Goal: Task Accomplishment & Management: Use online tool/utility

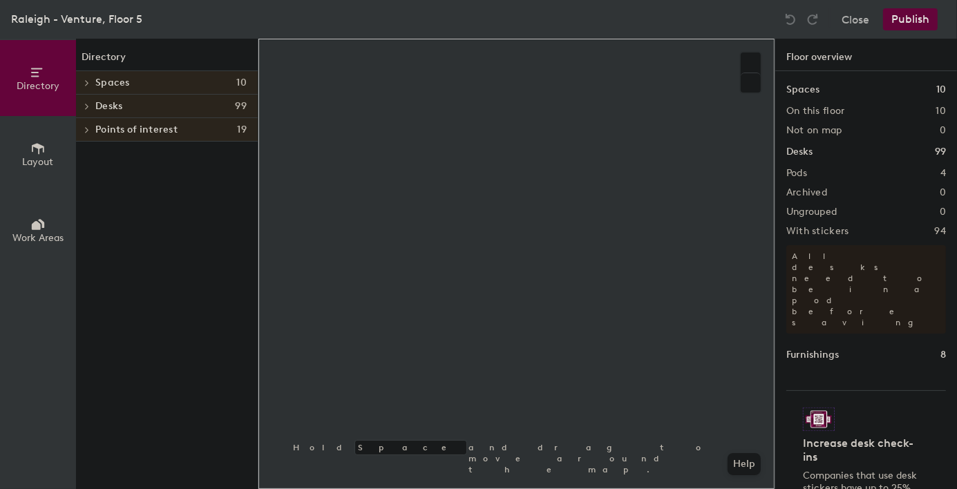
click at [142, 109] on h4 "Desks 99" at bounding box center [170, 106] width 151 height 11
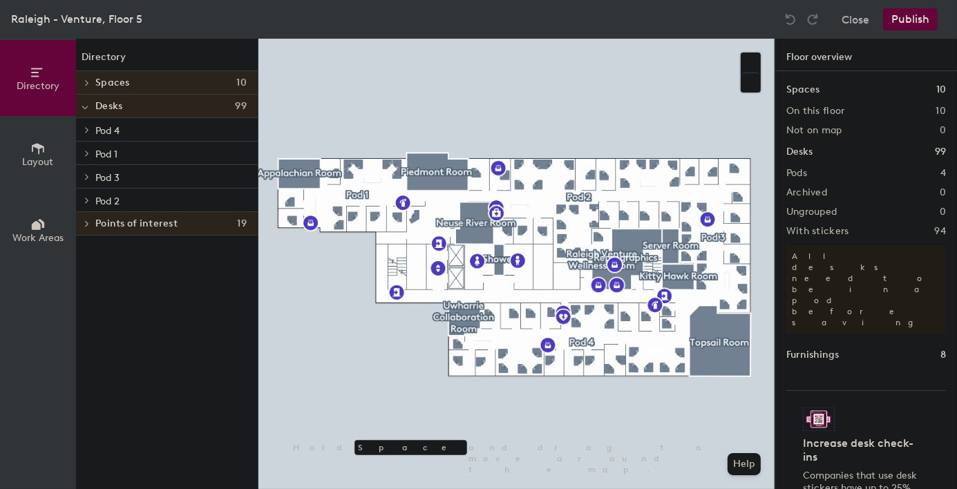
click at [107, 135] on span "Pod 4" at bounding box center [107, 131] width 24 height 12
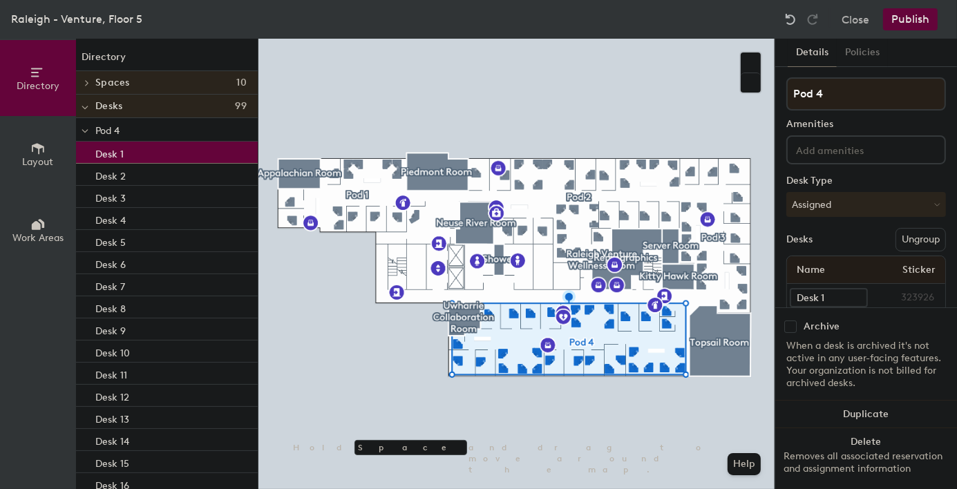
click at [115, 151] on p "Desk 1" at bounding box center [109, 152] width 28 height 16
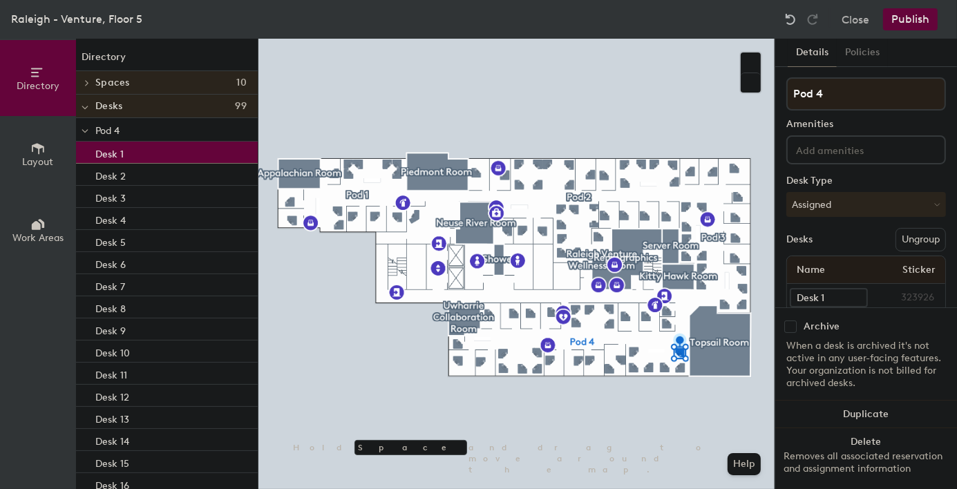
click at [32, 287] on div "Directory Layout Work Areas" at bounding box center [38, 264] width 76 height 450
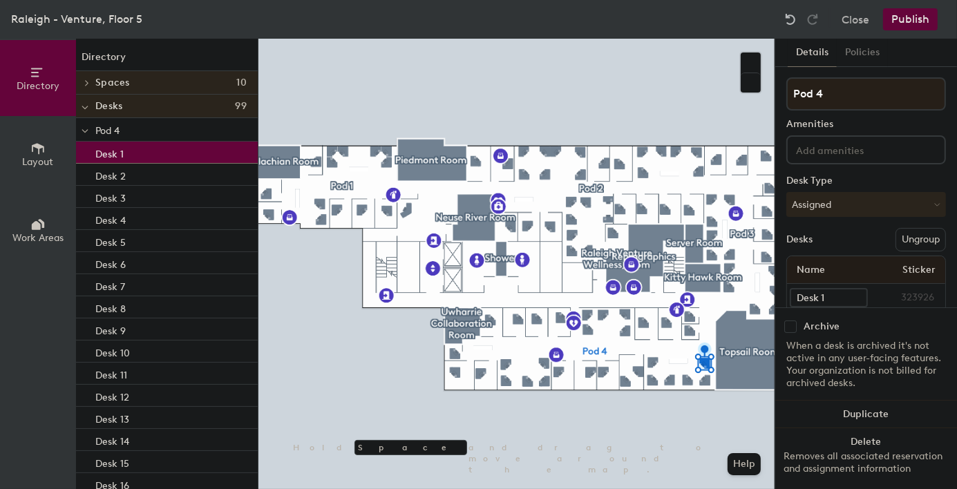
click at [564, 39] on div at bounding box center [516, 39] width 516 height 0
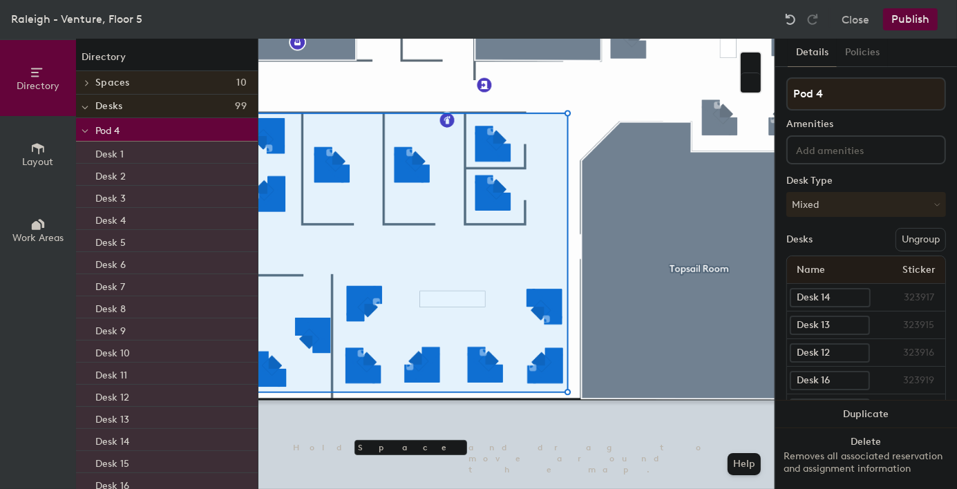
click at [843, 207] on button "Mixed" at bounding box center [866, 204] width 160 height 25
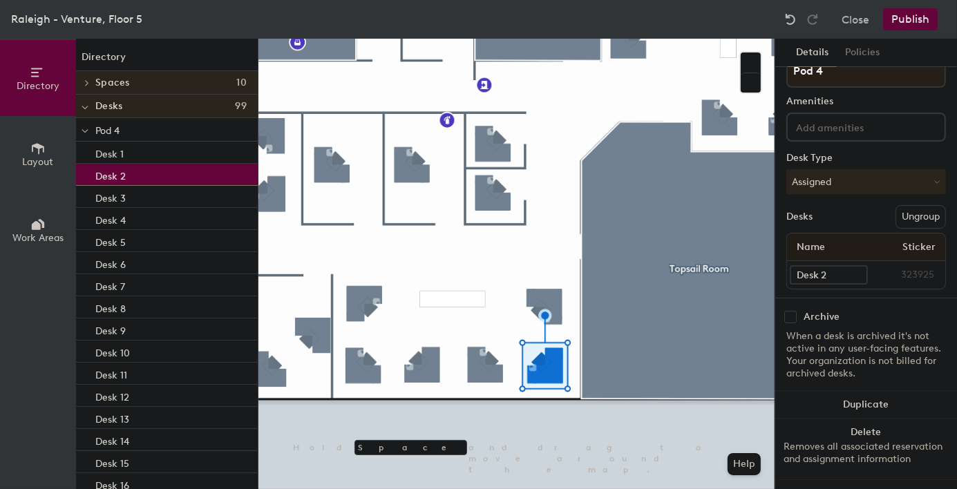
scroll to position [35, 0]
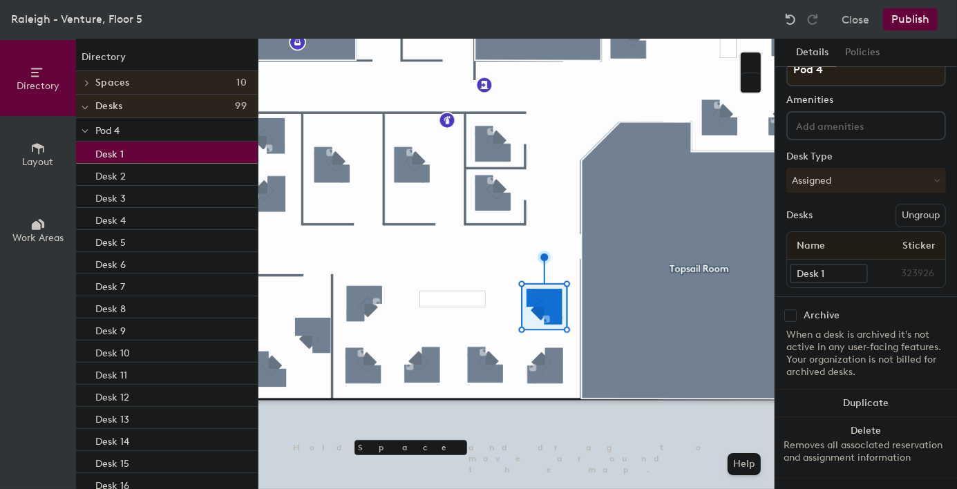
click at [878, 172] on button "Assigned" at bounding box center [866, 180] width 160 height 25
click at [821, 256] on div "Hoteled" at bounding box center [856, 264] width 138 height 21
click at [904, 19] on button "Publish" at bounding box center [910, 19] width 55 height 22
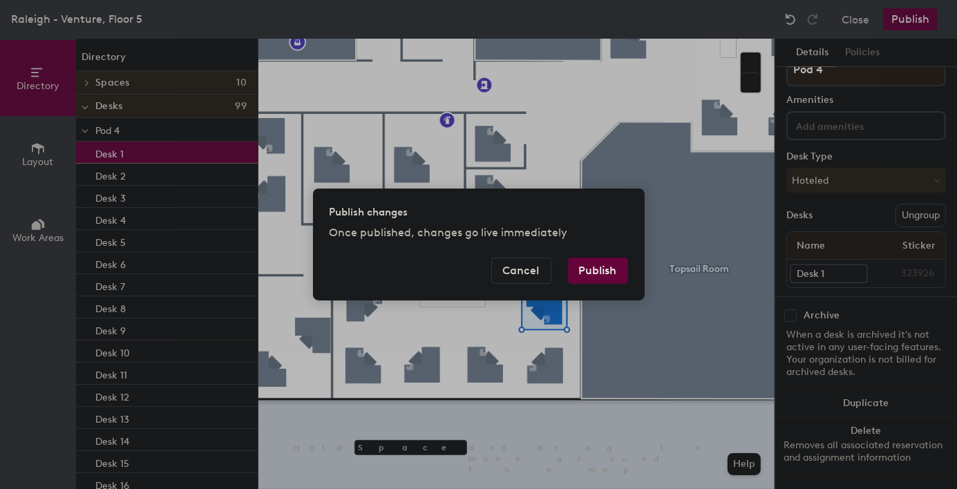
click at [602, 263] on button "Publish" at bounding box center [598, 271] width 60 height 26
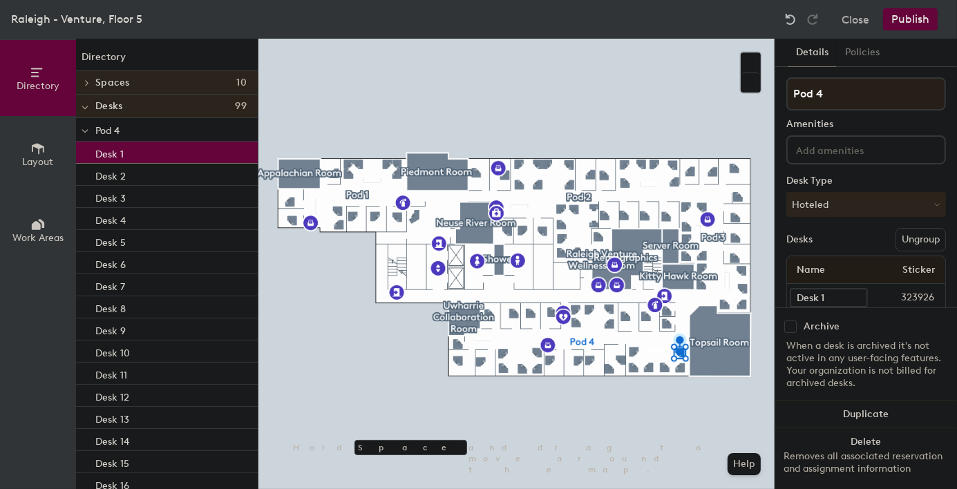
scroll to position [35, 0]
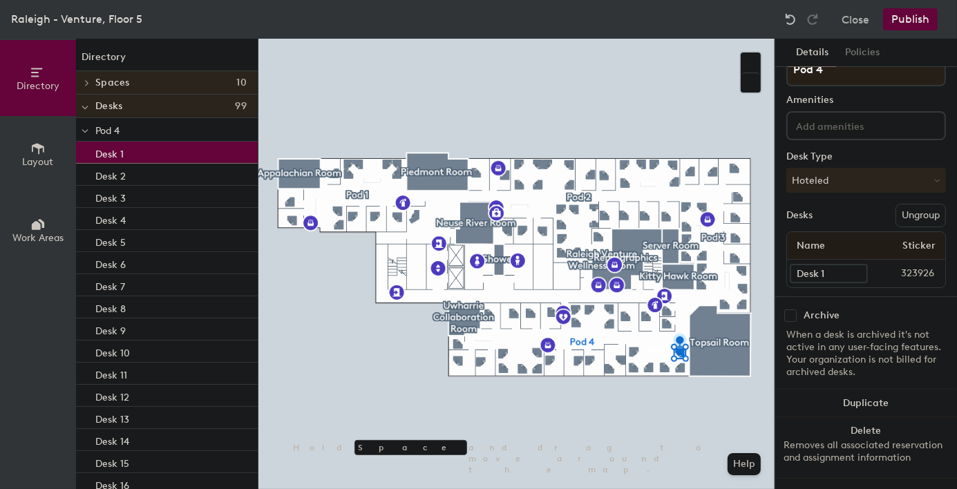
click at [829, 168] on button "Hoteled" at bounding box center [866, 180] width 160 height 25
click at [828, 213] on div "Assigned" at bounding box center [856, 223] width 138 height 21
click at [910, 15] on button "Publish" at bounding box center [910, 19] width 55 height 22
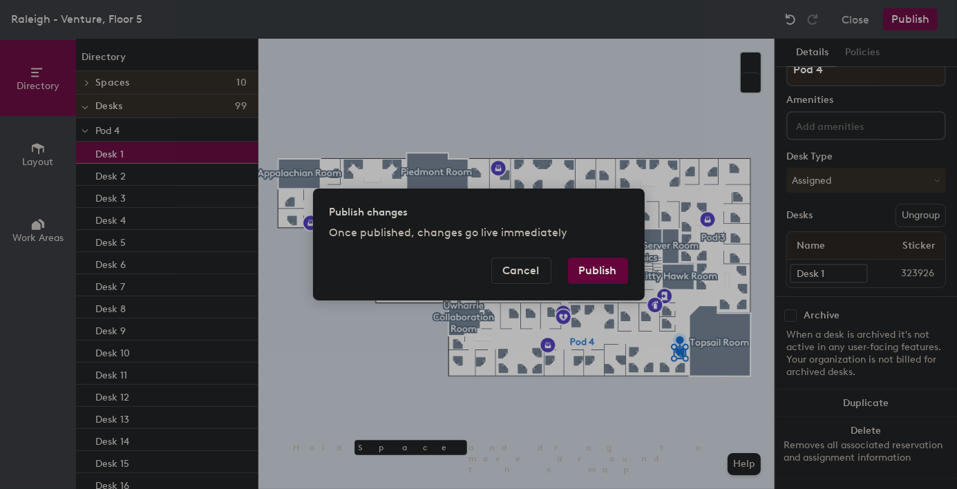
click at [608, 274] on button "Publish" at bounding box center [598, 271] width 60 height 26
